Goal: Information Seeking & Learning: Understand process/instructions

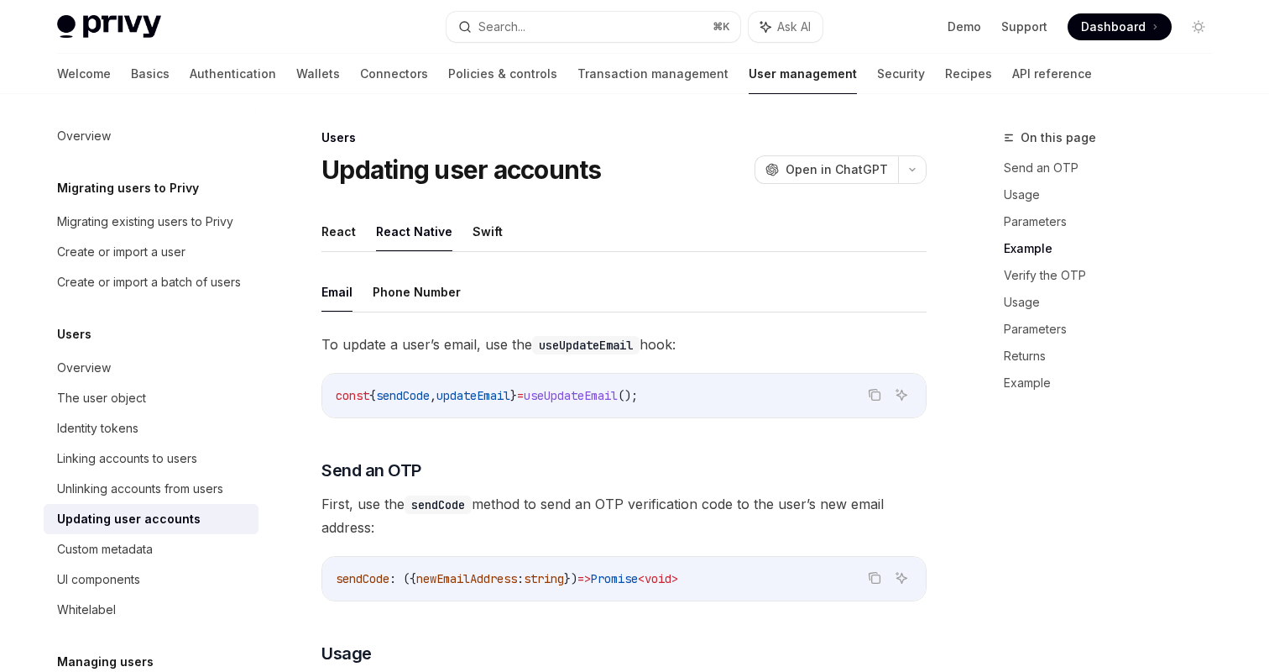
scroll to position [1223, 0]
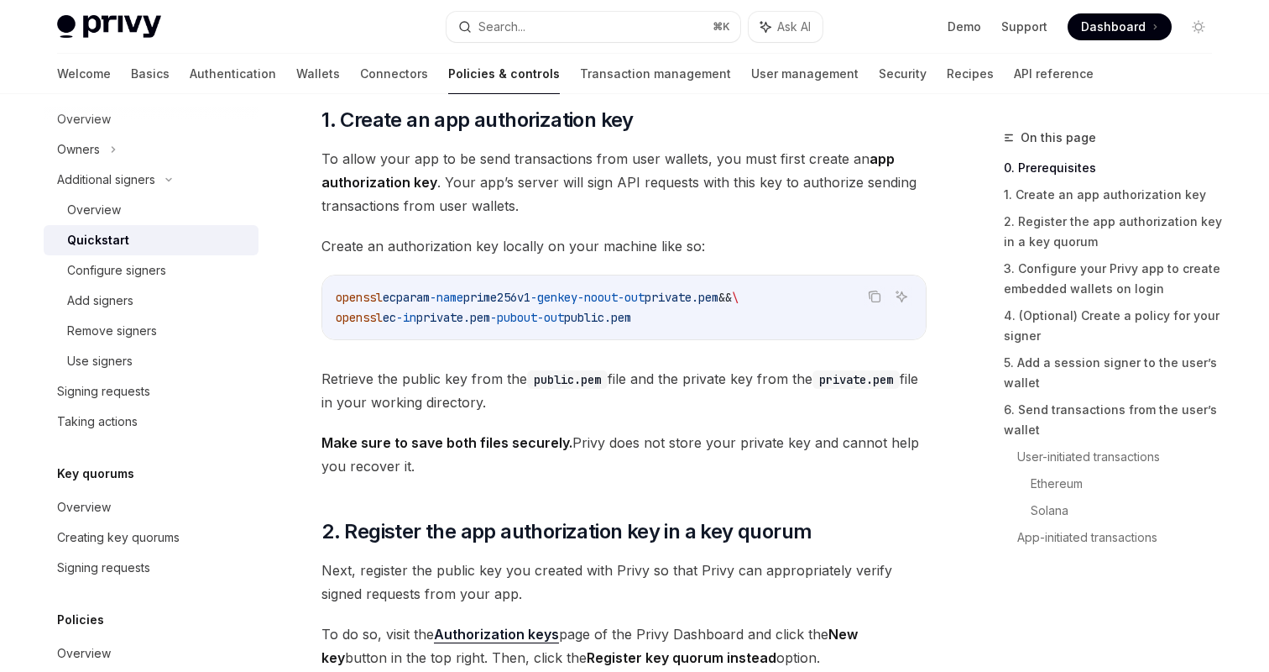
scroll to position [782, 0]
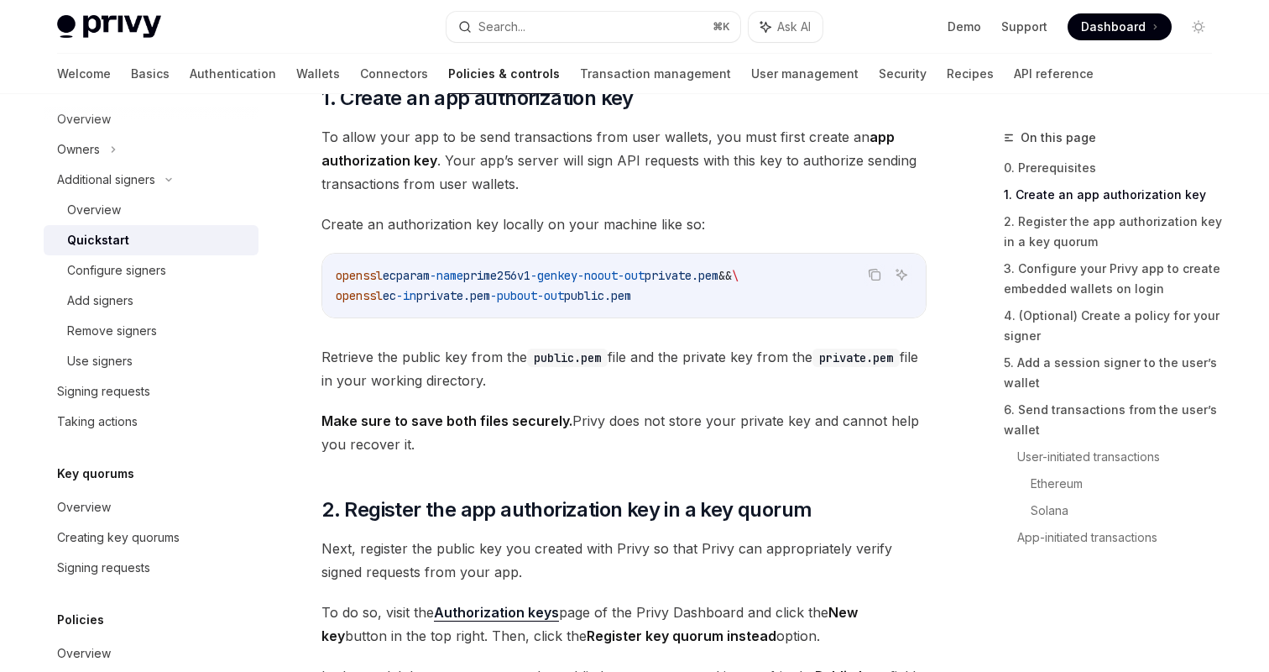
drag, startPoint x: 695, startPoint y: 303, endPoint x: 632, endPoint y: 300, distance: 63.0
click at [632, 300] on code "openssl ecparam -name prime256v1 -genkey -noout -out private.pem && \ openssl e…" at bounding box center [624, 285] width 577 height 40
click at [850, 296] on code "openssl ecparam -name prime256v1 -genkey -noout -out private.pem && \ openssl e…" at bounding box center [624, 285] width 577 height 40
click at [876, 272] on icon "Copy the contents from the code block" at bounding box center [876, 276] width 8 height 8
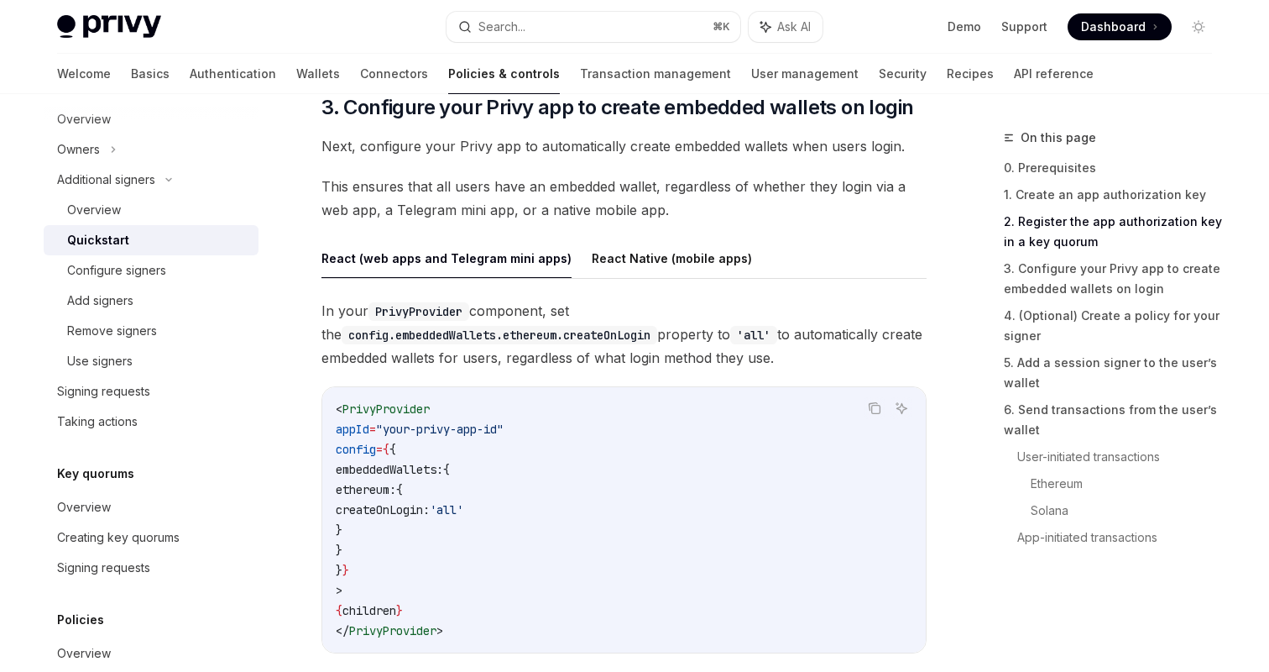
scroll to position [1633, 0]
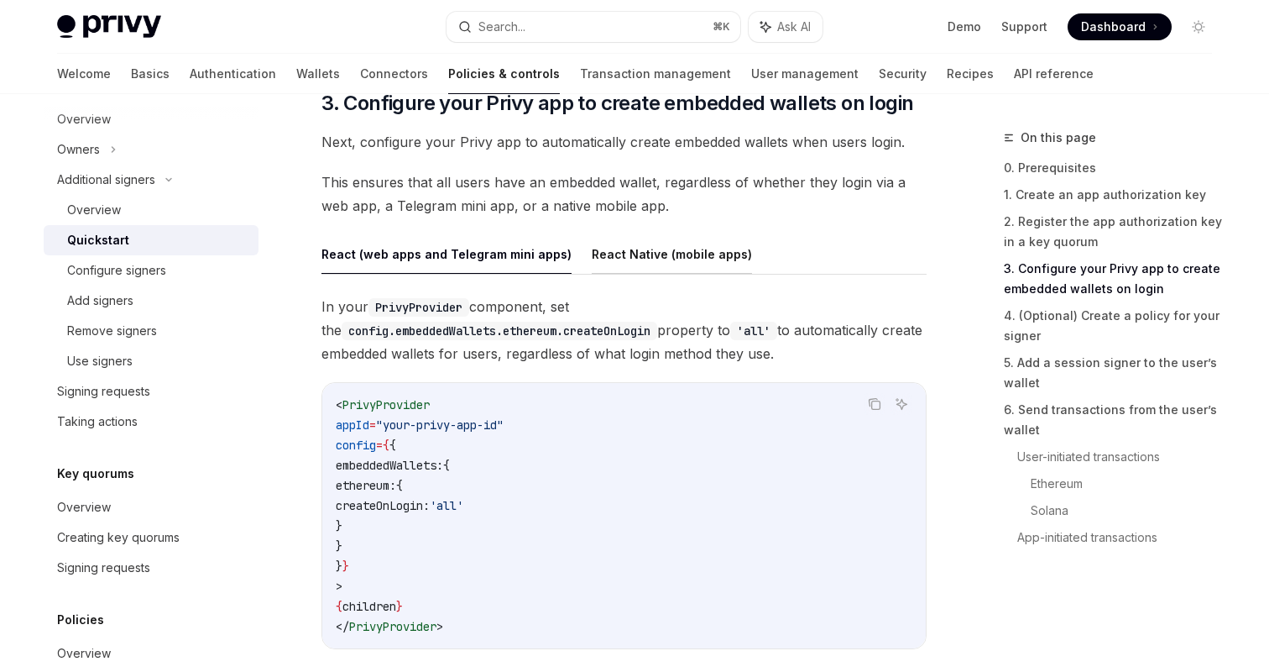
click at [653, 246] on button "React Native (mobile apps)" at bounding box center [672, 253] width 160 height 39
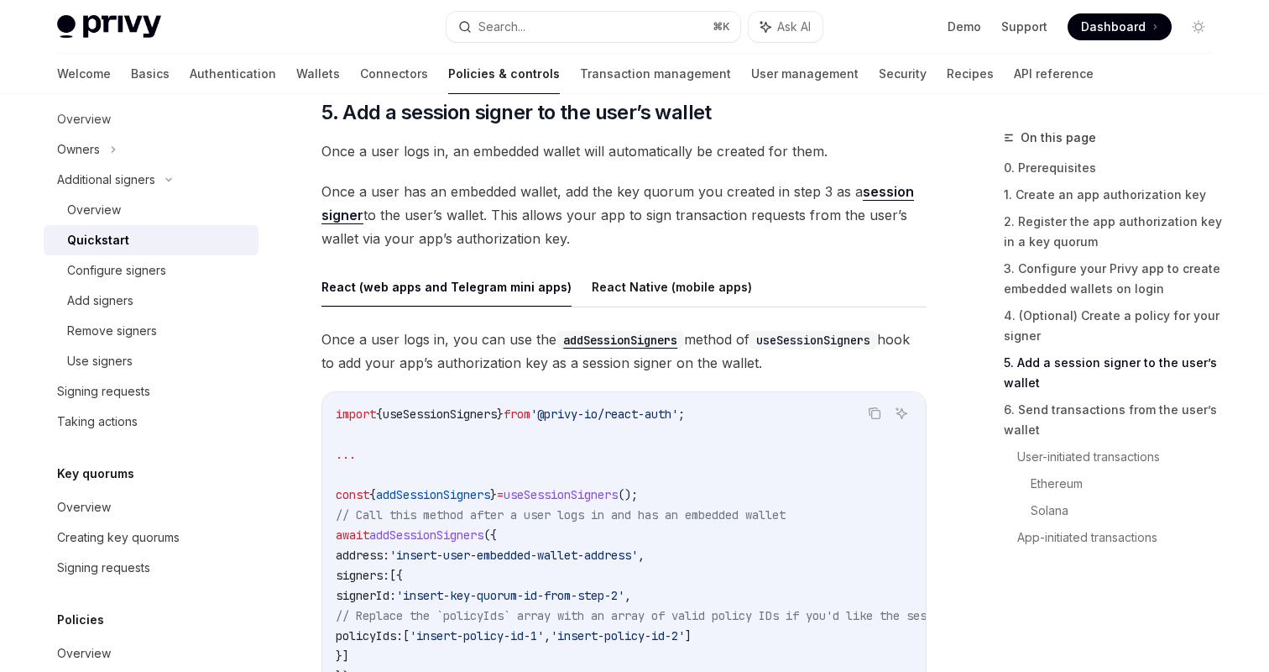
scroll to position [2633, 0]
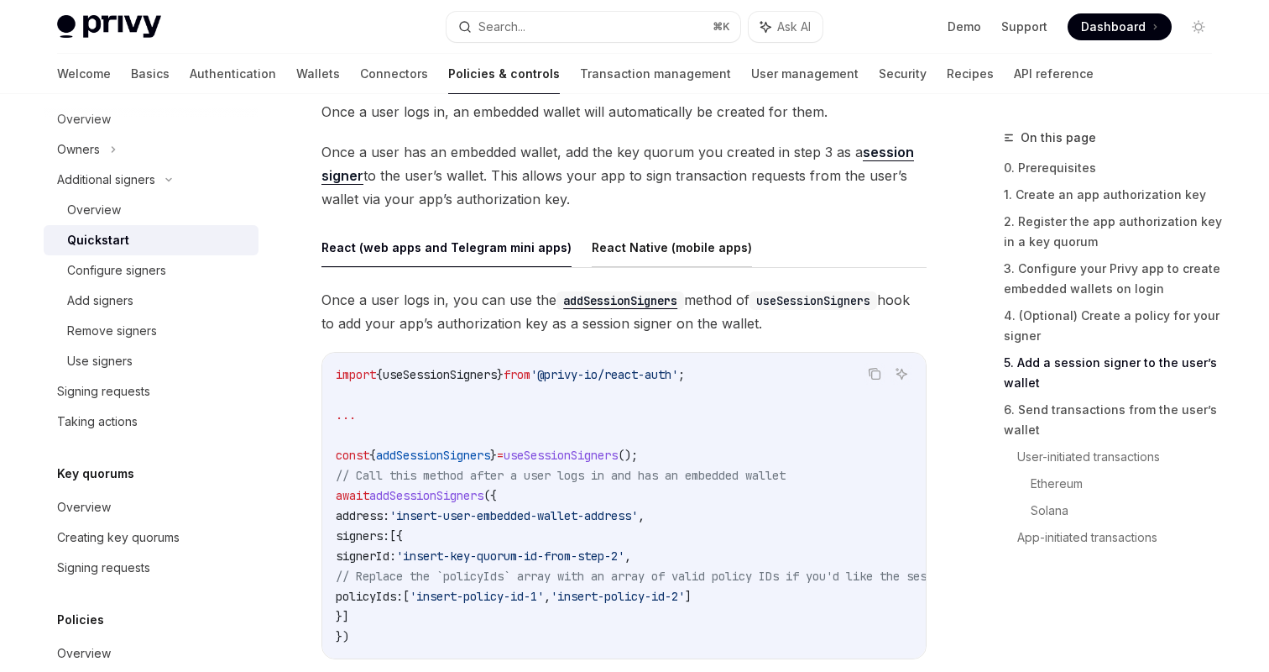
click at [605, 253] on button "React Native (mobile apps)" at bounding box center [672, 246] width 160 height 39
type textarea "*"
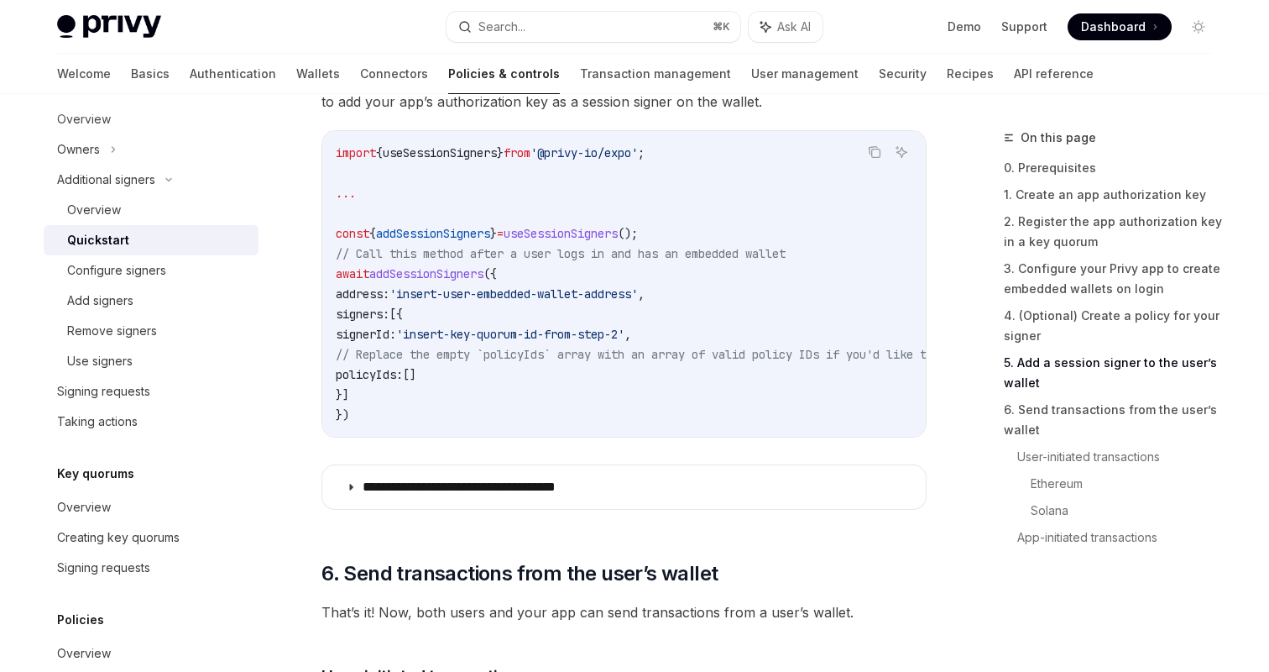
scroll to position [2871, 0]
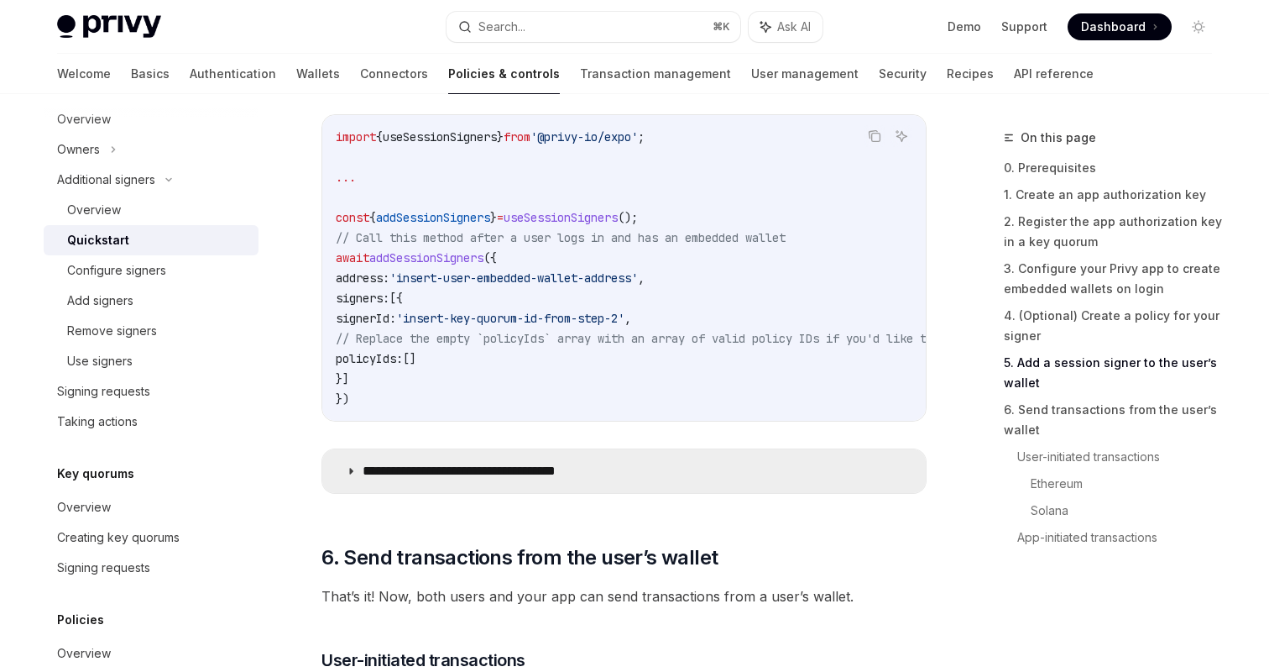
click at [497, 464] on summary "**********" at bounding box center [624, 471] width 604 height 44
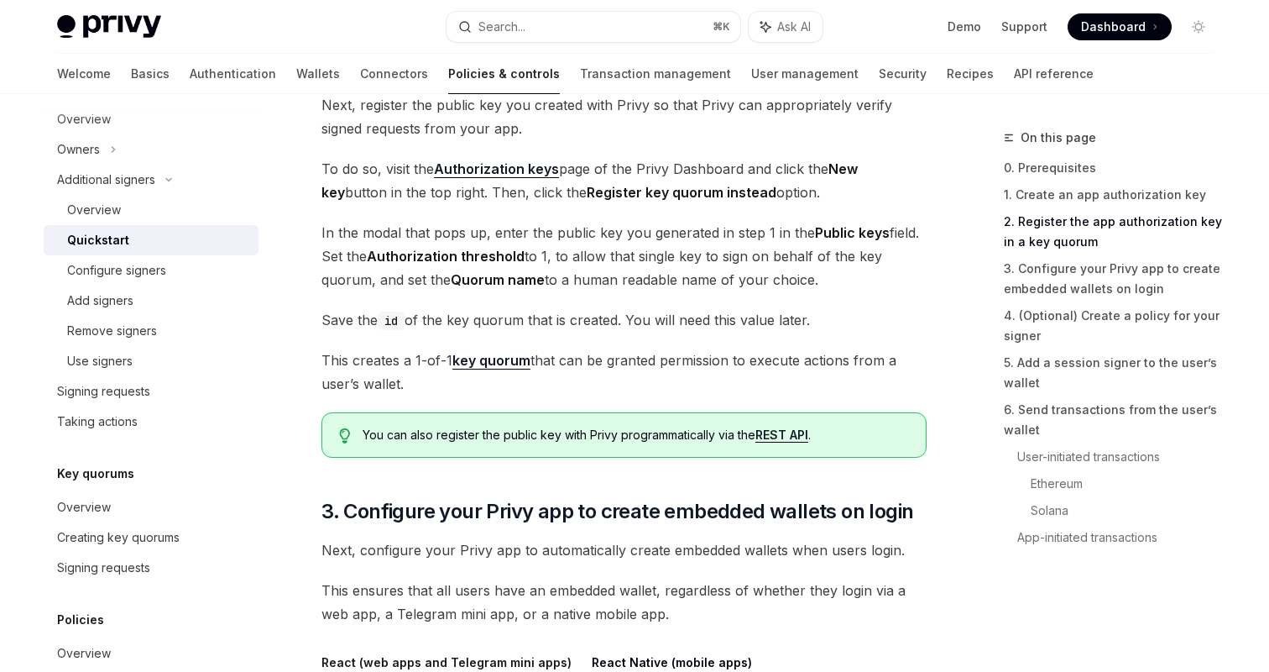
scroll to position [1227, 0]
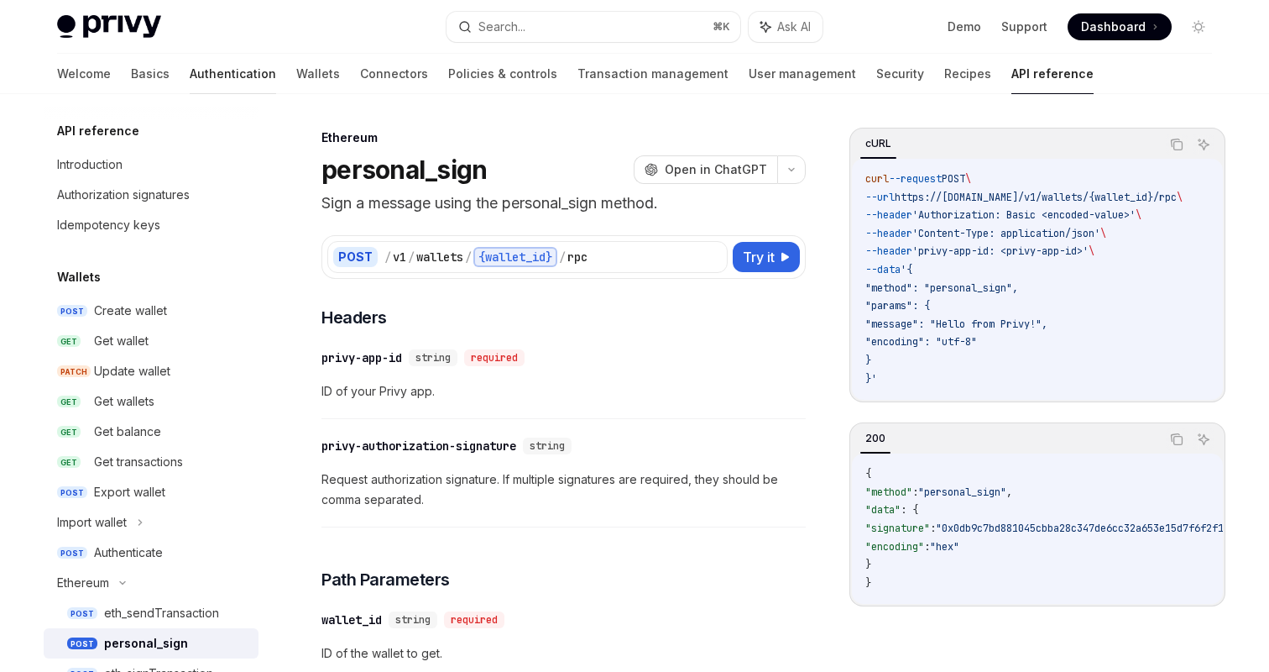
click at [191, 76] on link "Authentication" at bounding box center [233, 74] width 86 height 40
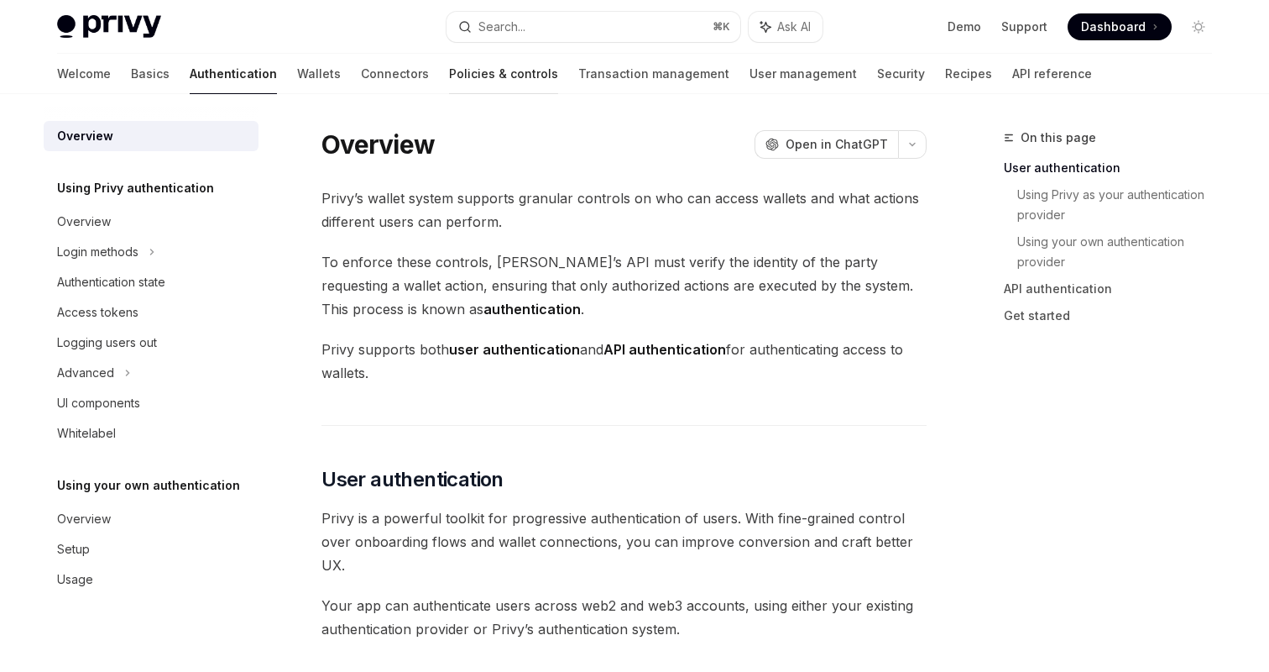
click at [449, 68] on link "Policies & controls" at bounding box center [503, 74] width 109 height 40
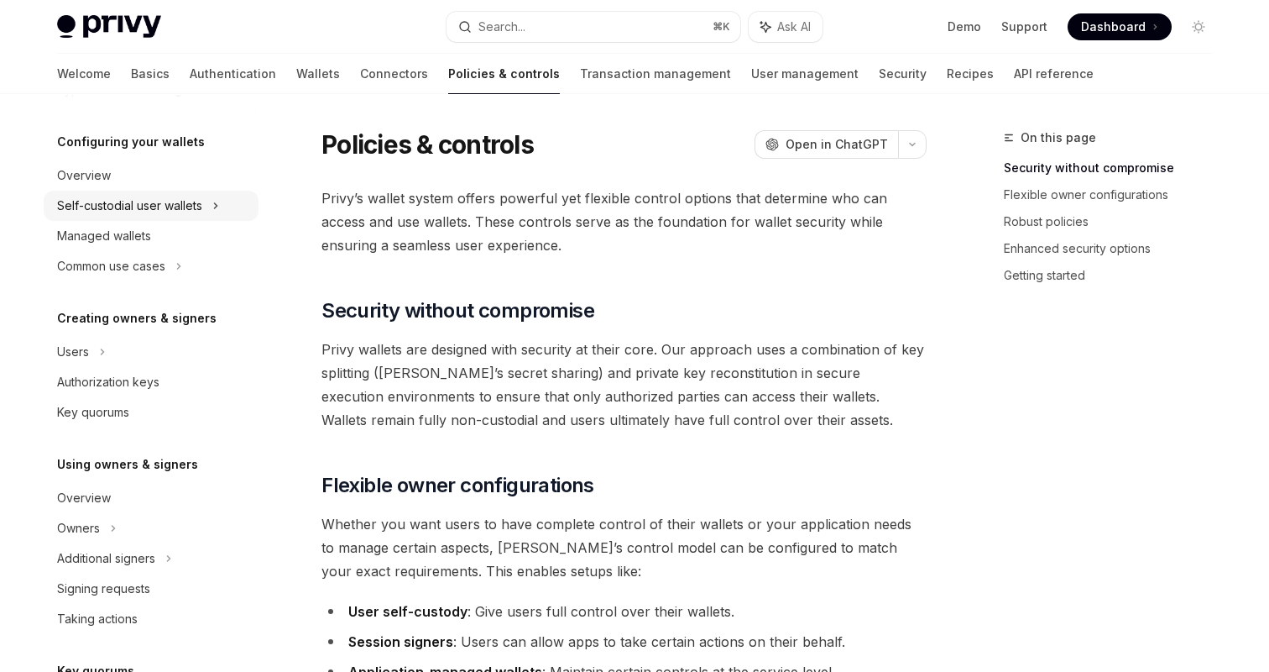
scroll to position [166, 0]
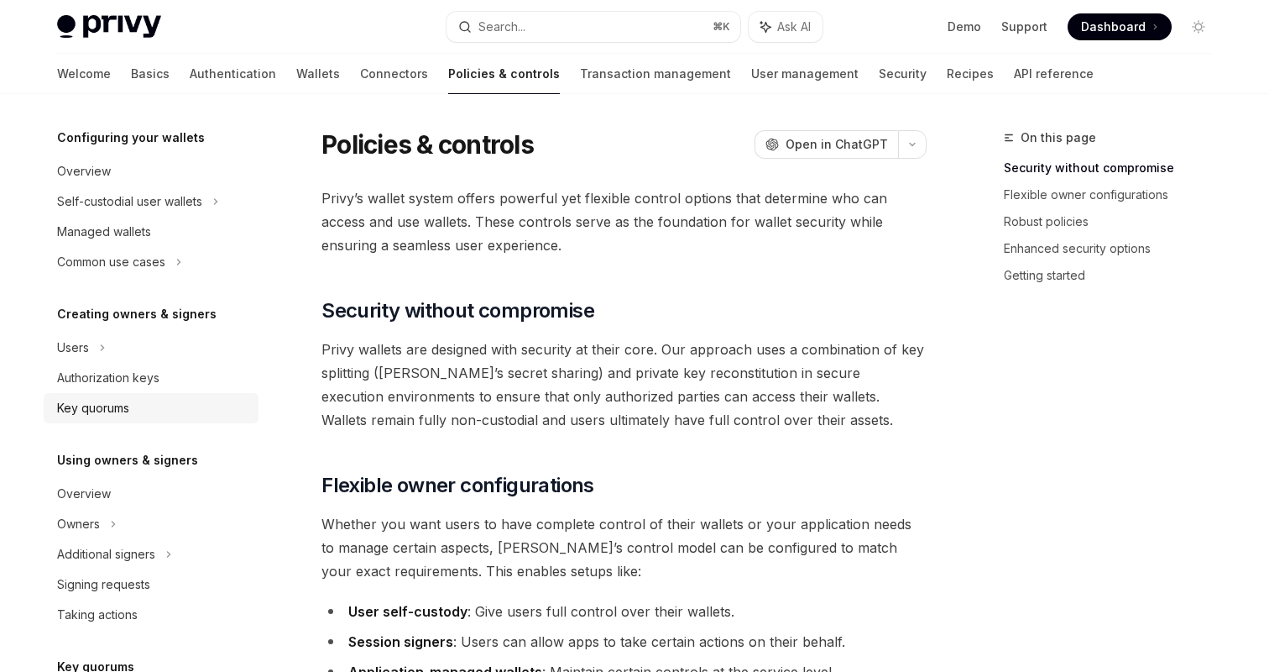
click at [123, 409] on div "Key quorums" at bounding box center [93, 408] width 72 height 20
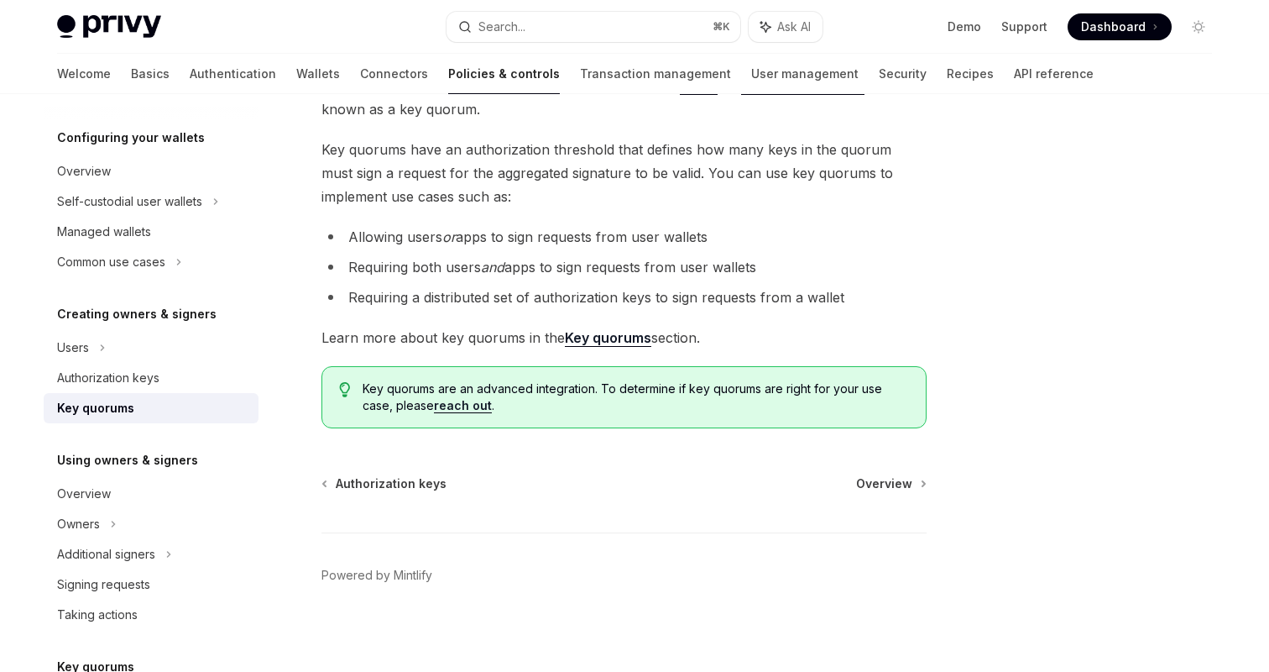
scroll to position [144, 0]
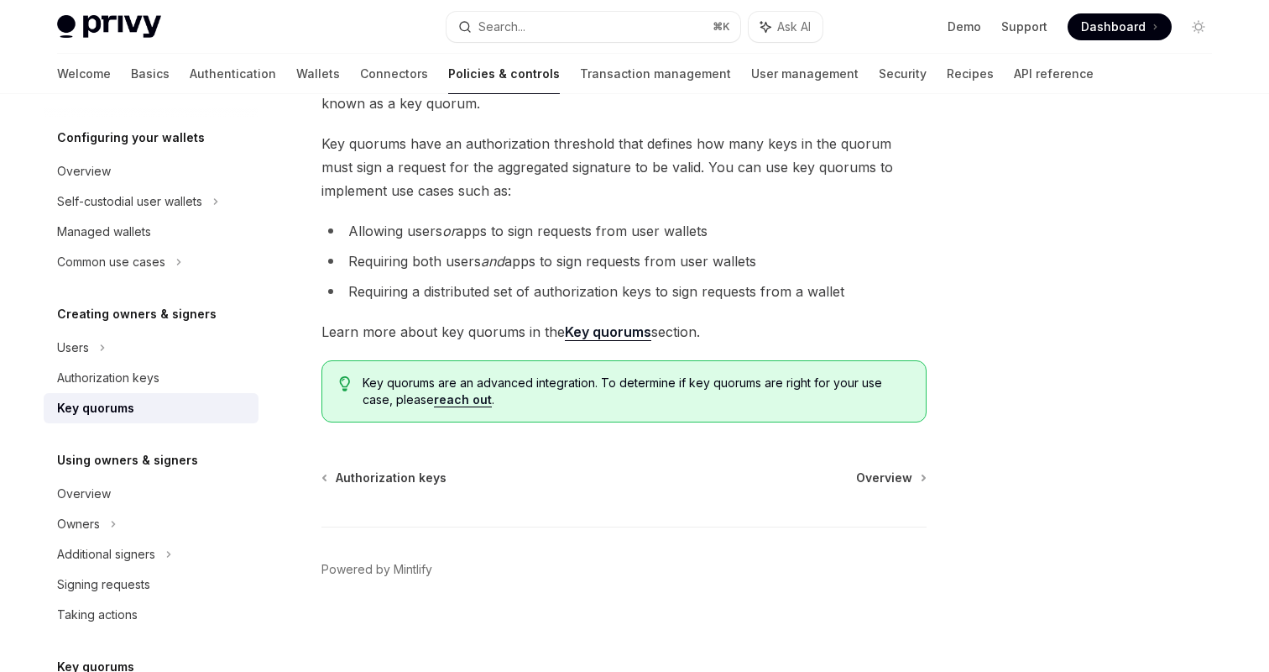
click at [614, 328] on strong "Key quorums" at bounding box center [608, 331] width 86 height 17
type textarea "*"
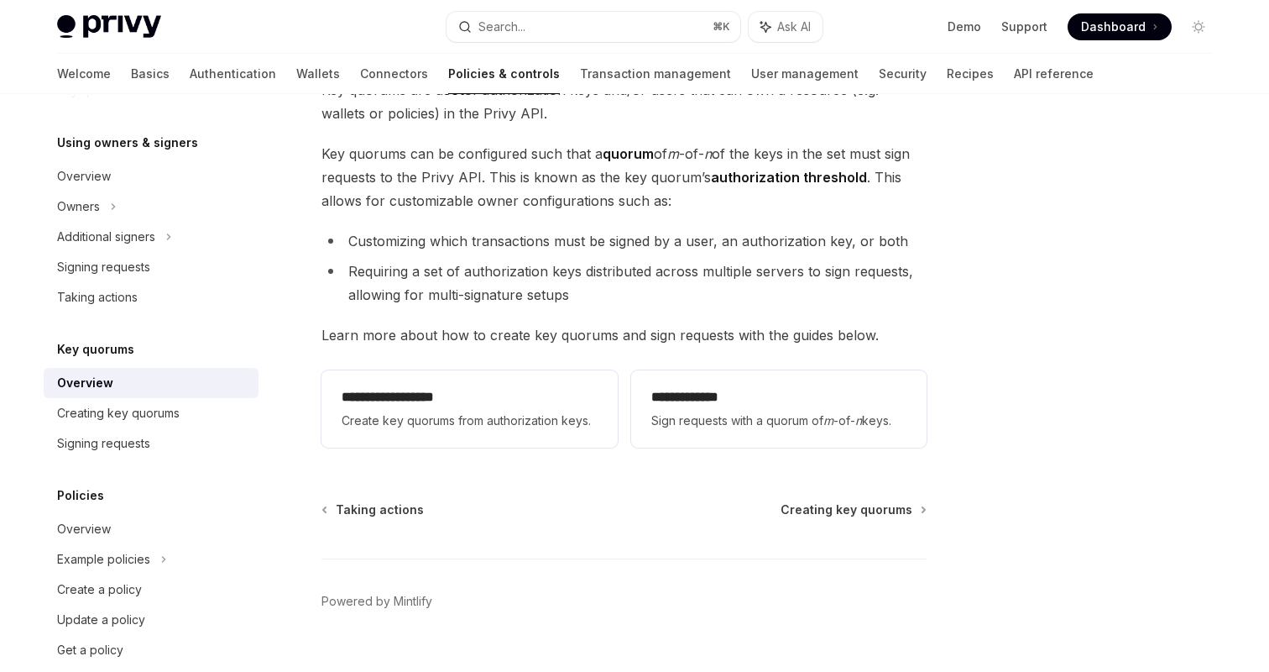
scroll to position [244, 0]
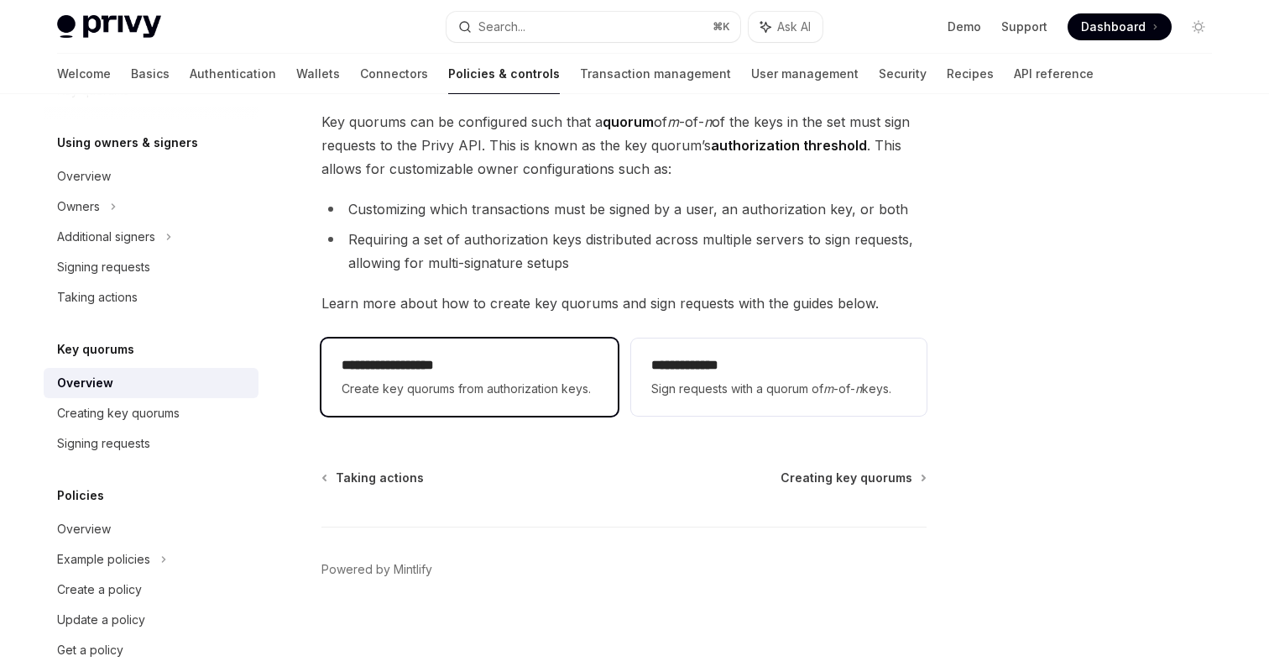
click at [533, 387] on span "Create key quorums from authorization keys." at bounding box center [469, 389] width 255 height 20
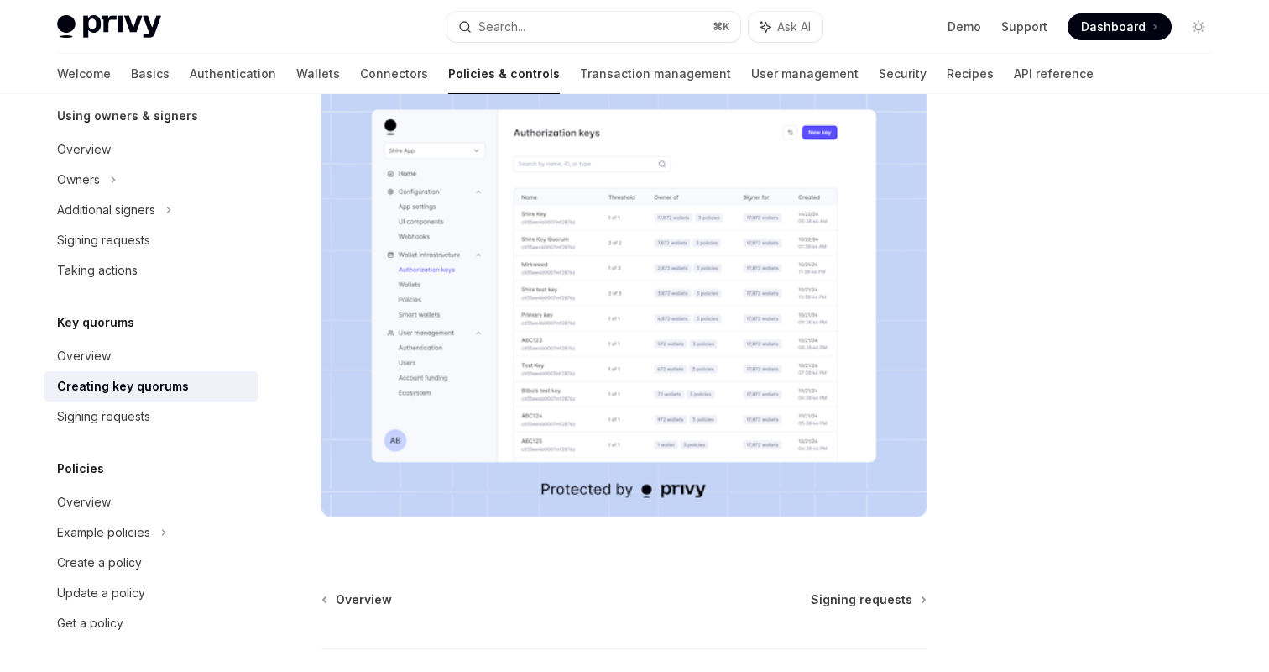
scroll to position [492, 0]
click at [587, 246] on img at bounding box center [624, 302] width 605 height 432
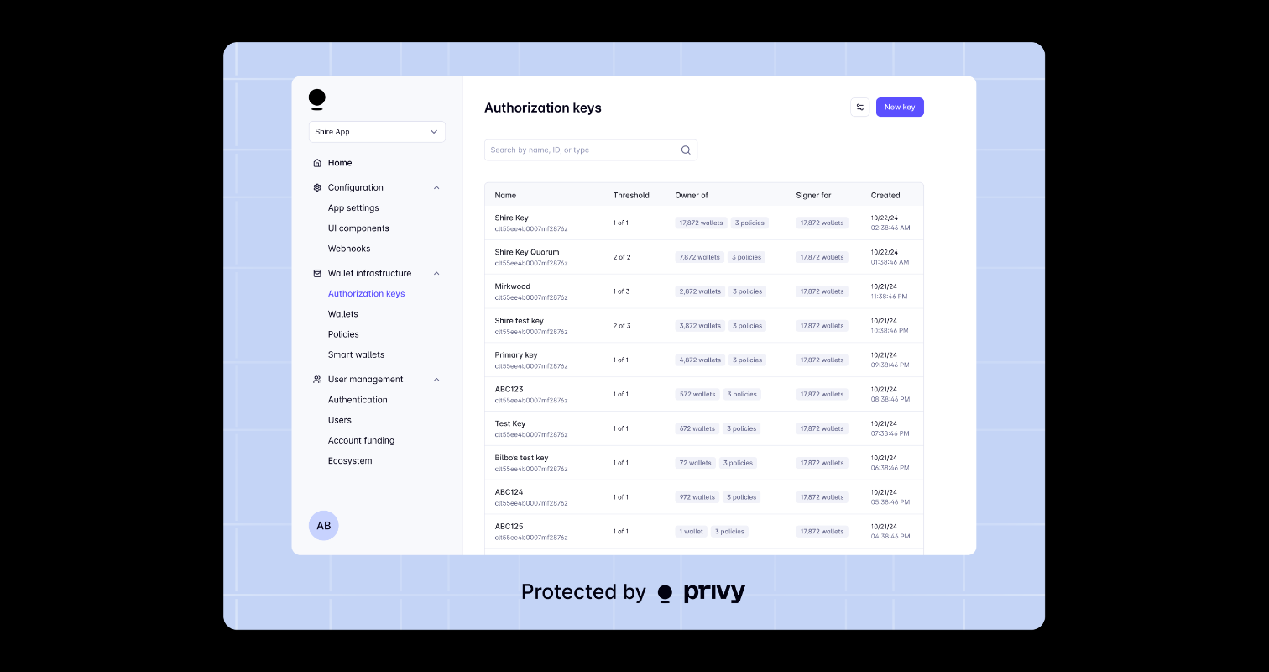
click at [586, 254] on img at bounding box center [634, 336] width 822 height 588
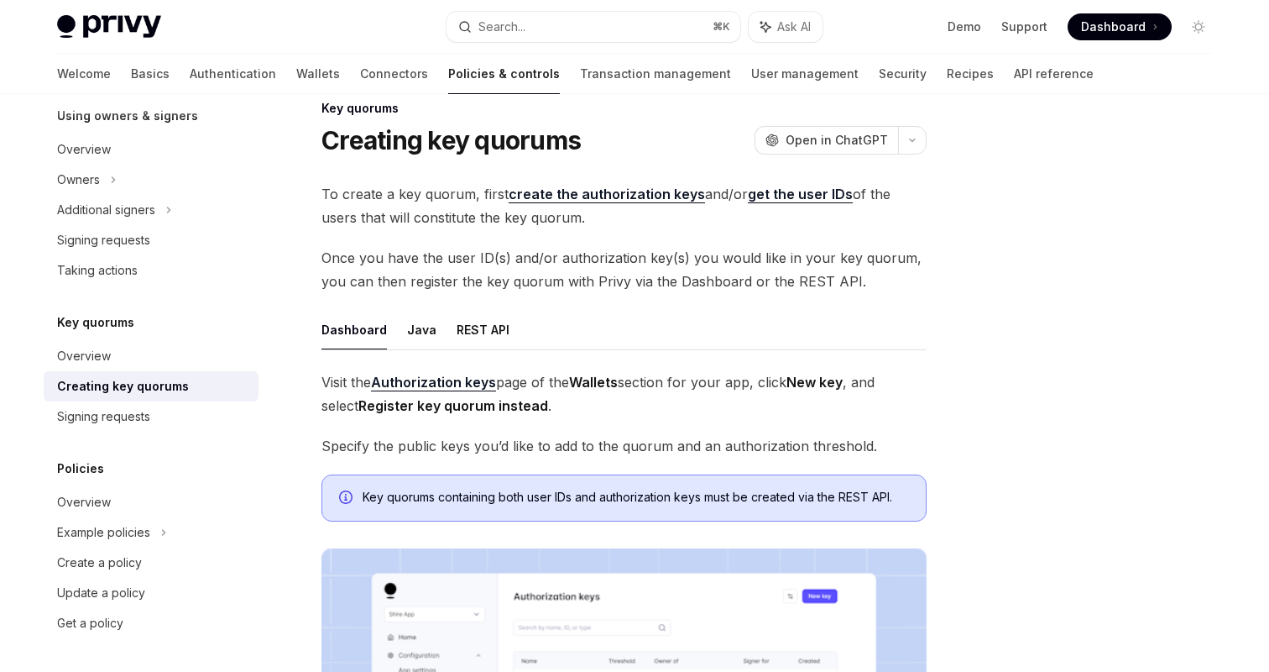
scroll to position [0, 0]
